Goal: Task Accomplishment & Management: Use online tool/utility

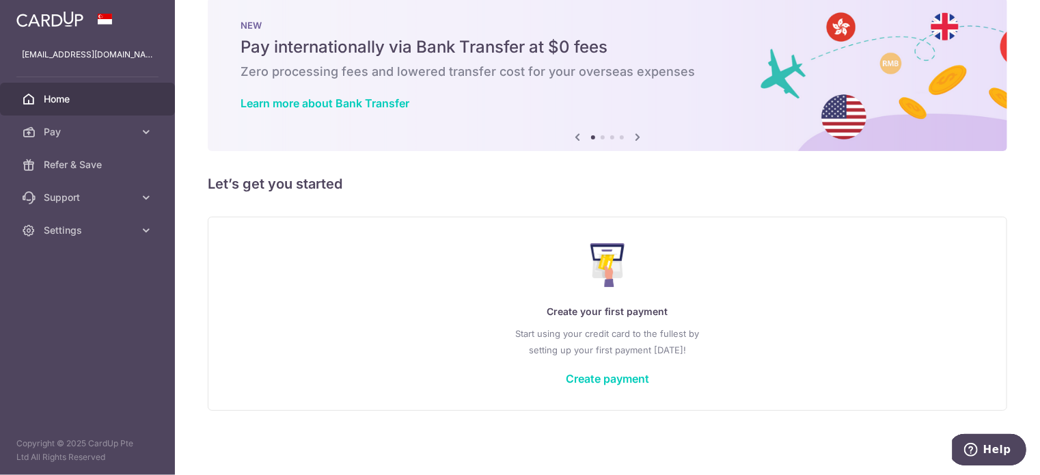
scroll to position [8, 0]
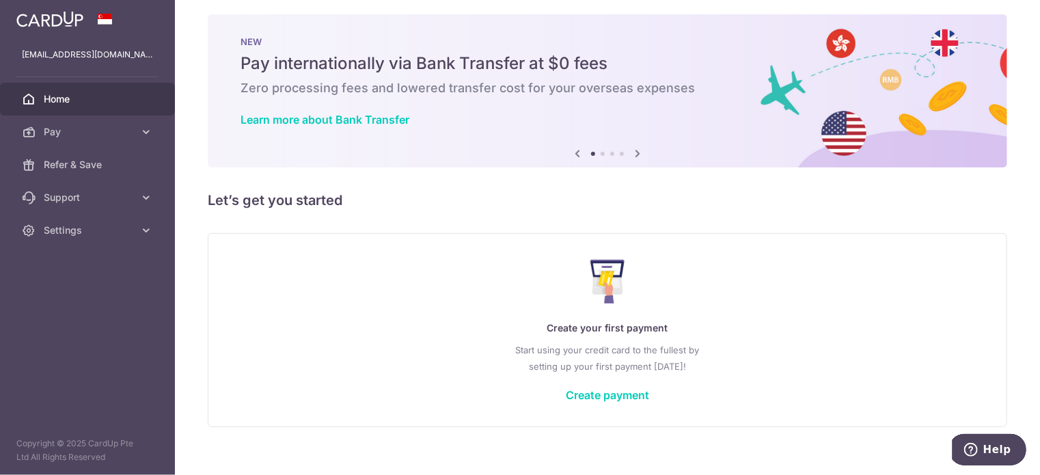
click at [313, 273] on div "Create your first payment Start using your credit card to the fullest by settin…" at bounding box center [607, 330] width 765 height 162
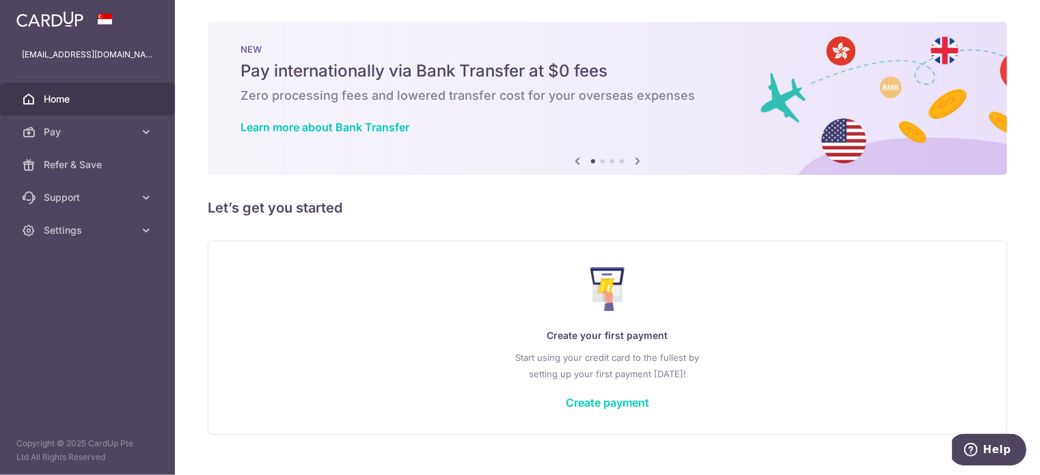
click at [320, 297] on div "Create your first payment Start using your credit card to the fullest by settin…" at bounding box center [607, 337] width 765 height 162
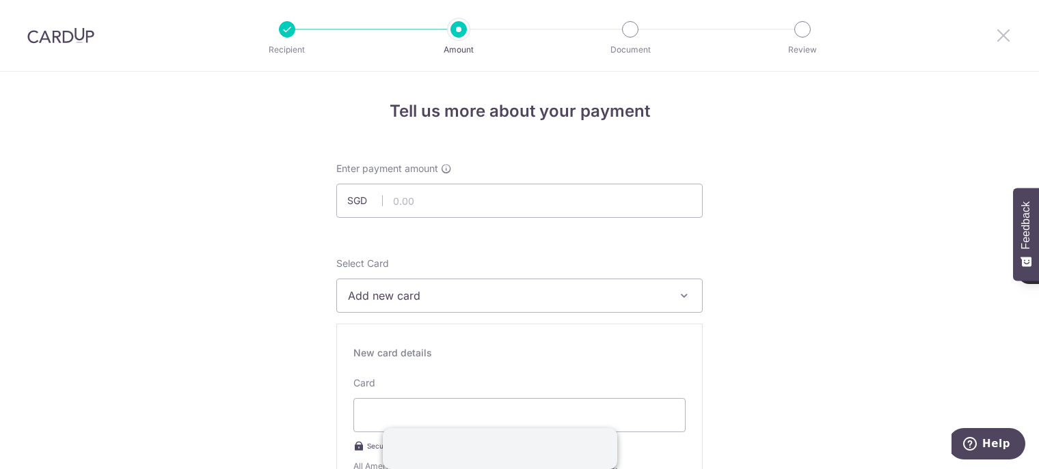
click at [995, 33] on icon at bounding box center [1003, 35] width 16 height 17
click at [581, 61] on div "Recipient Amount Document Review" at bounding box center [544, 35] width 586 height 71
